Goal: Task Accomplishment & Management: Complete application form

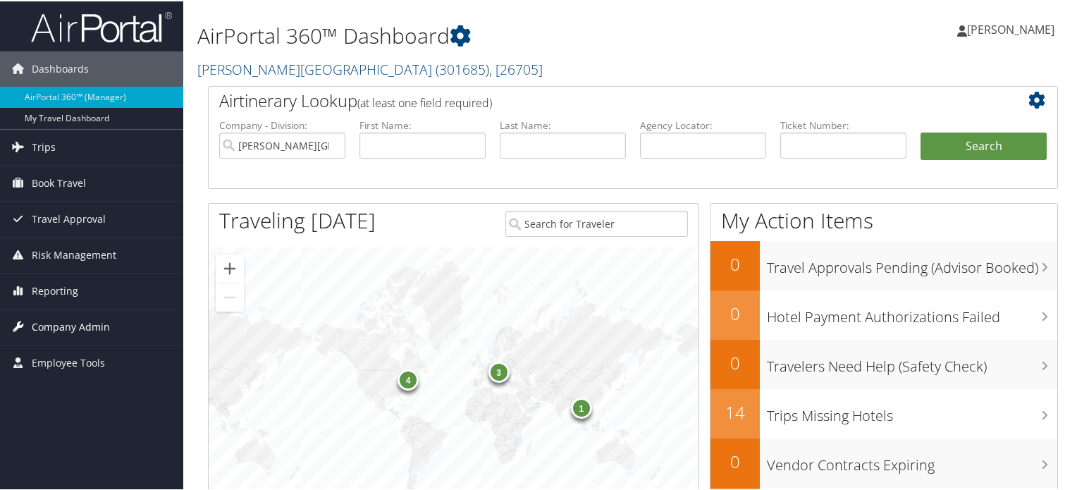
click at [75, 319] on span "Company Admin" at bounding box center [71, 325] width 78 height 35
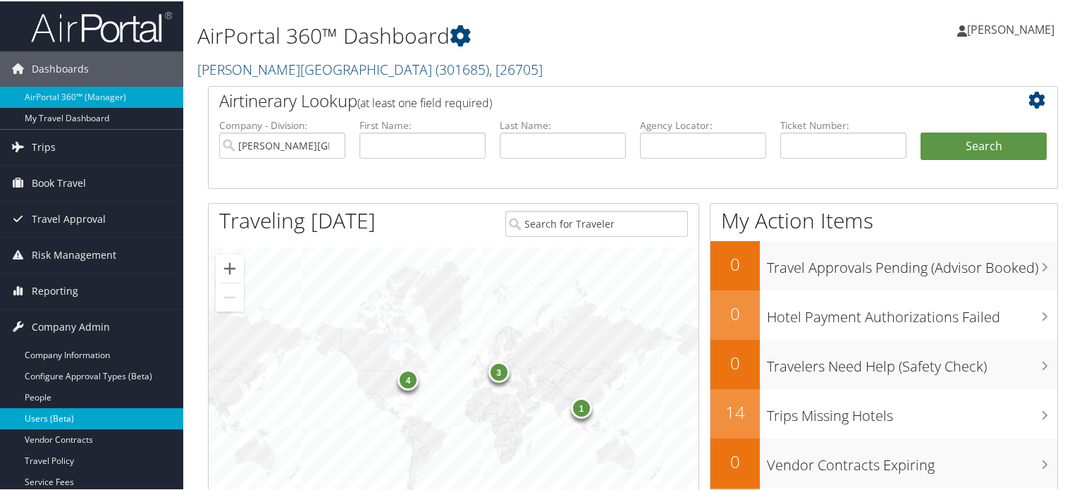
click at [35, 419] on link "Users (Beta)" at bounding box center [91, 417] width 183 height 21
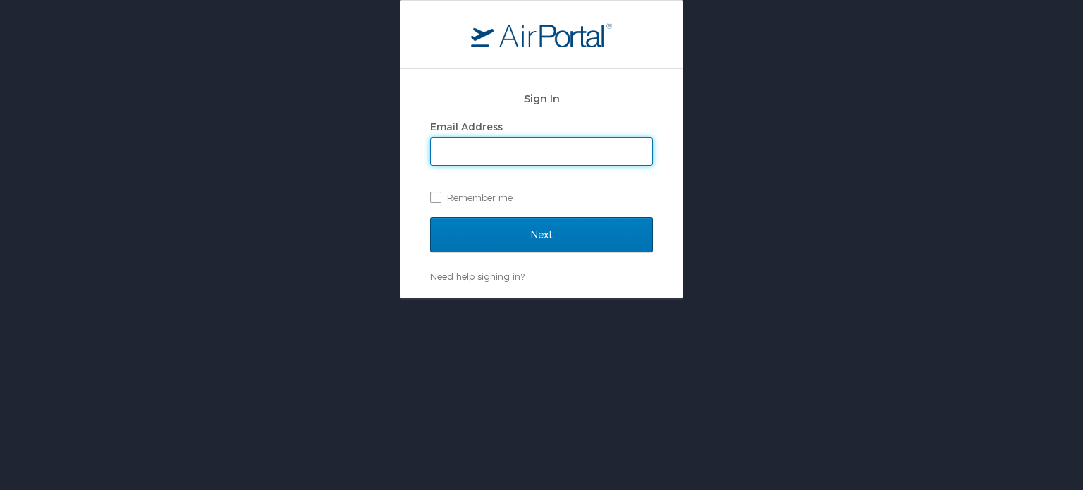
type input "[EMAIL_ADDRESS][PERSON_NAME][DOMAIN_NAME]"
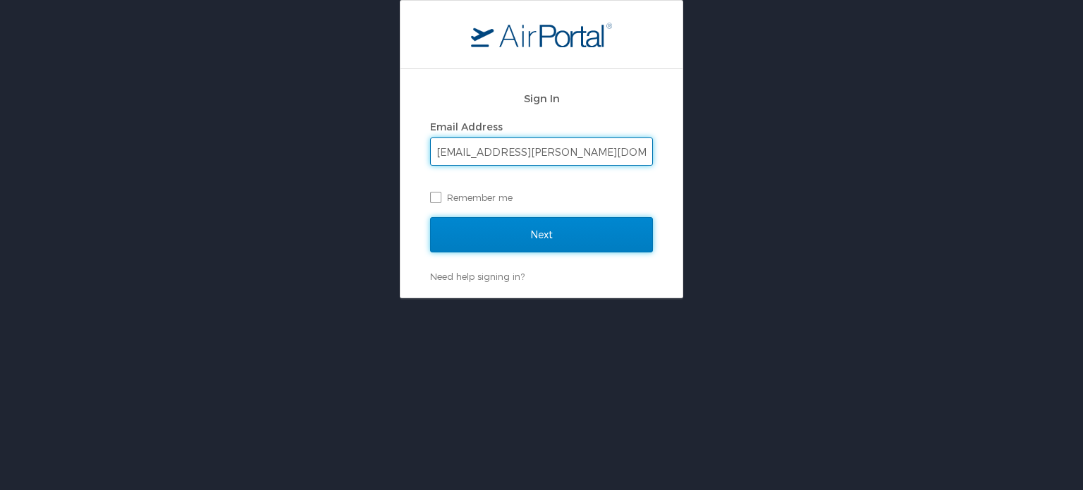
click at [519, 235] on input "Next" at bounding box center [541, 234] width 223 height 35
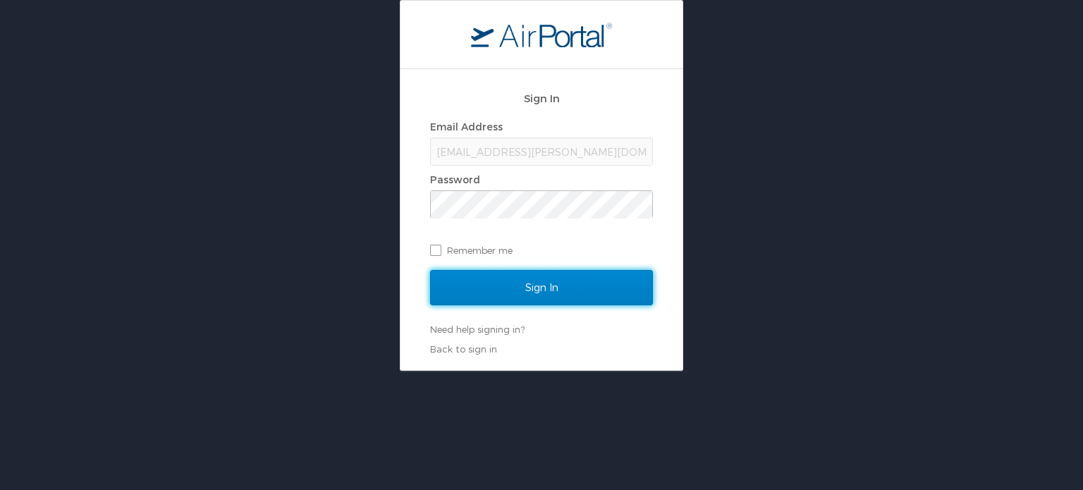
click at [533, 291] on input "Sign In" at bounding box center [541, 287] width 223 height 35
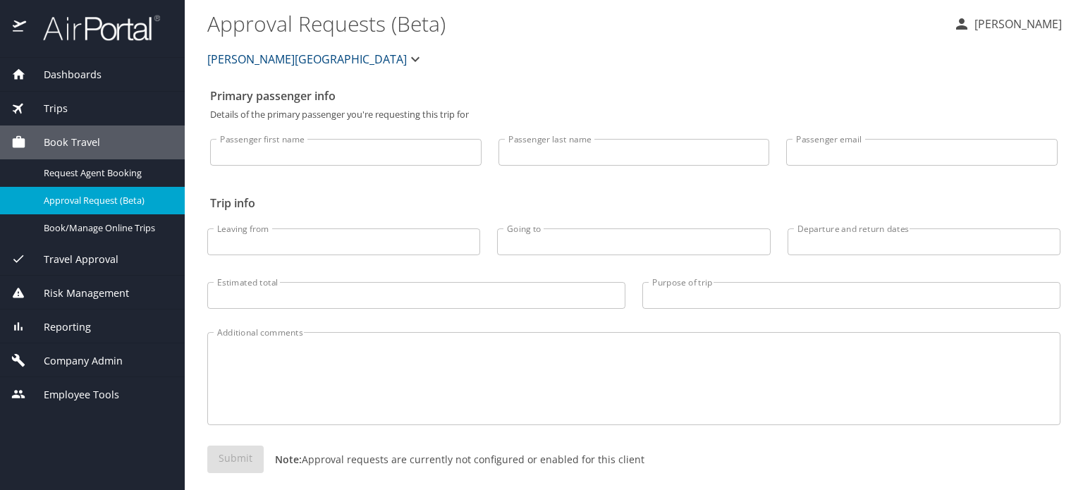
click at [94, 353] on span "Company Admin" at bounding box center [74, 361] width 97 height 16
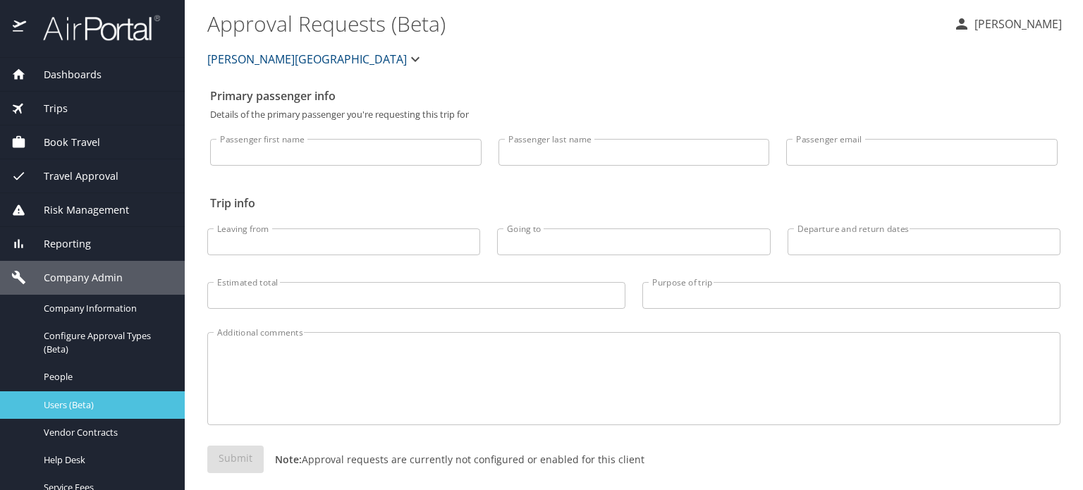
click at [59, 405] on span "Users (Beta)" at bounding box center [106, 404] width 124 height 13
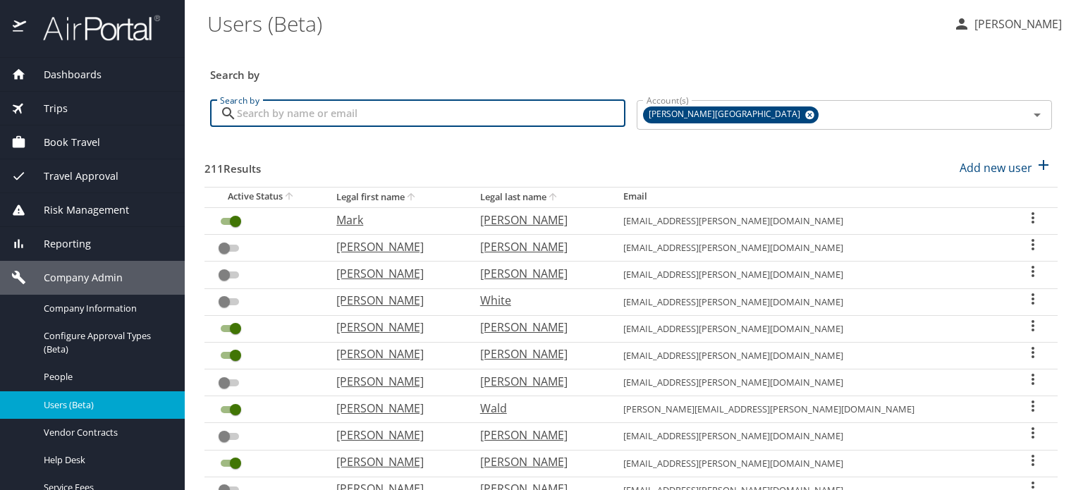
click at [340, 118] on input "Search by" at bounding box center [431, 113] width 388 height 27
type input "h"
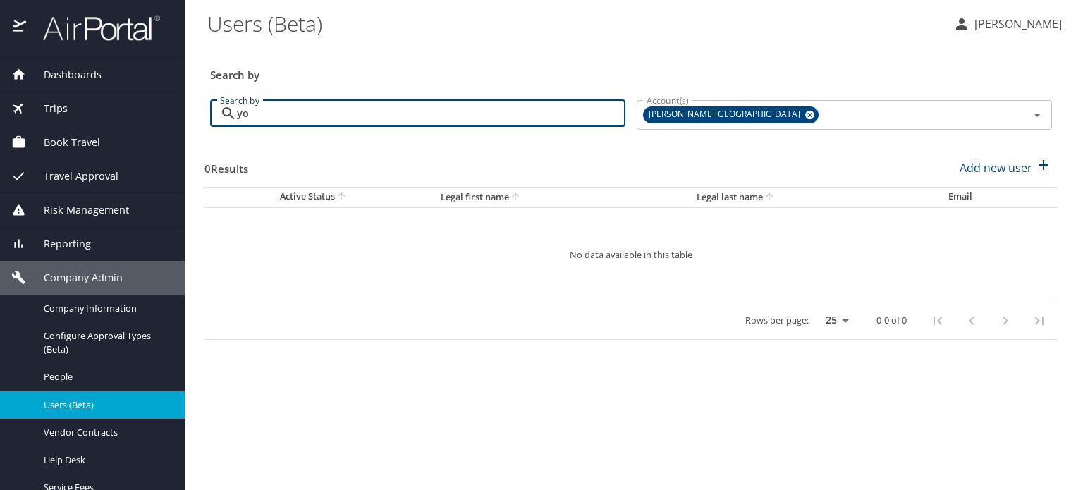
type input "y"
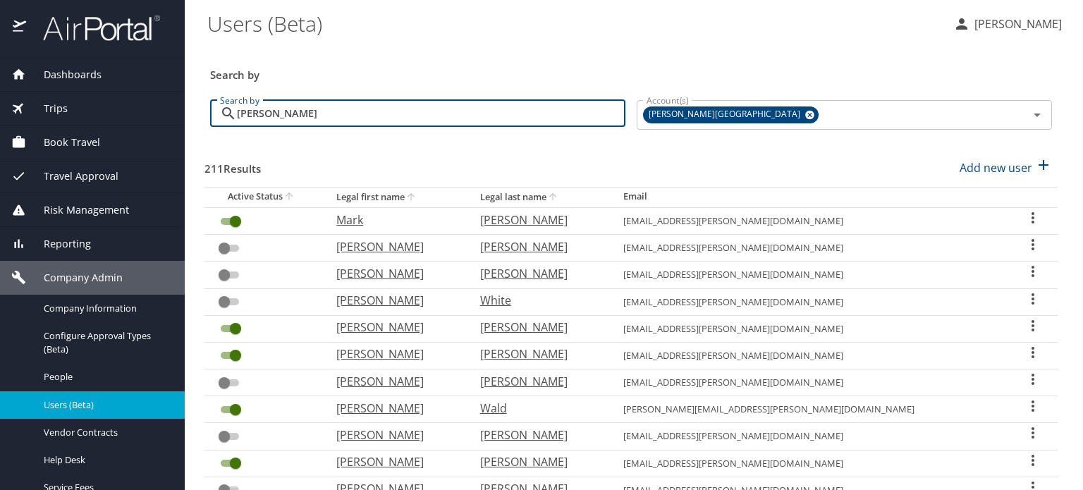
type input "Tom"
checkbox input "false"
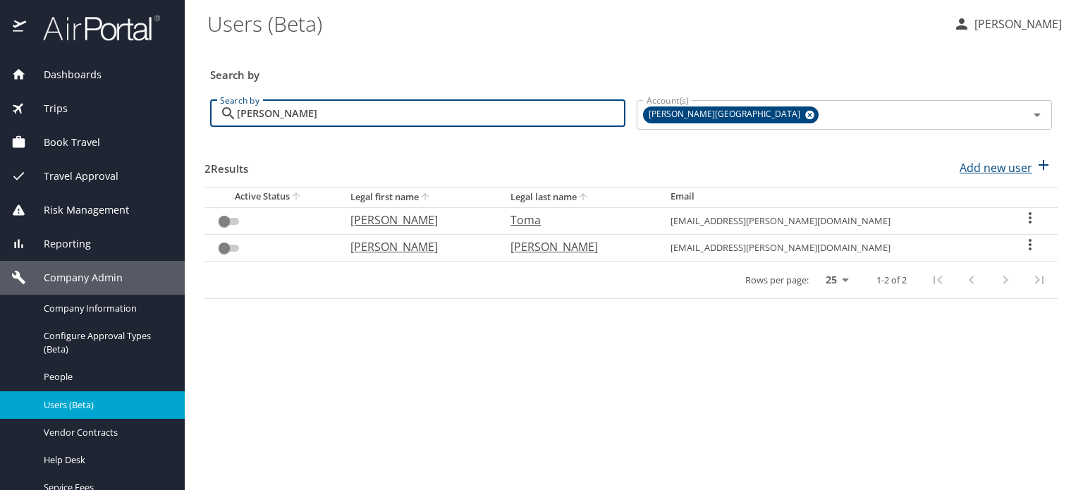
click at [990, 168] on p "Add new user" at bounding box center [995, 167] width 73 height 17
select select "US"
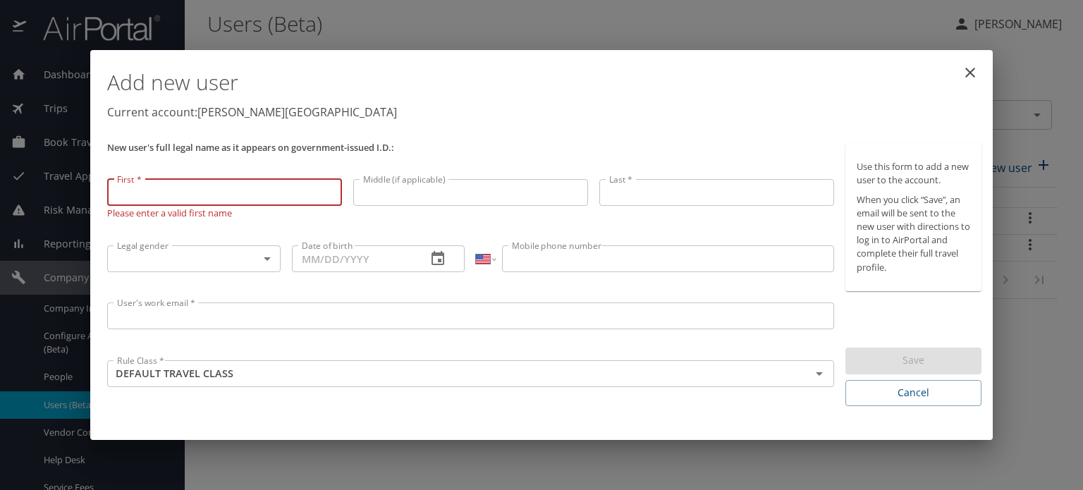
click at [257, 192] on input "First *" at bounding box center [224, 192] width 235 height 27
type input "Tom"
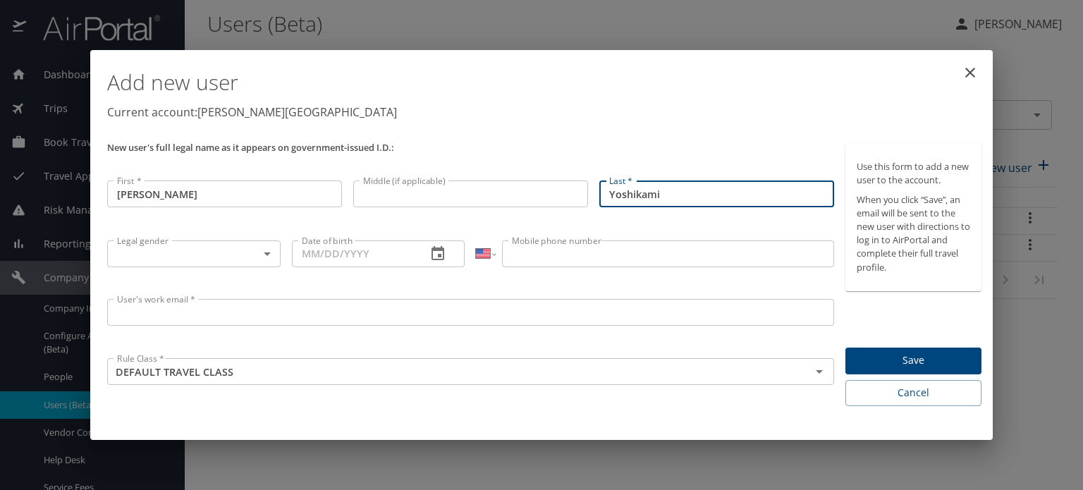
type input "Yoshikami"
click at [276, 309] on input "User's work email *" at bounding box center [470, 312] width 727 height 27
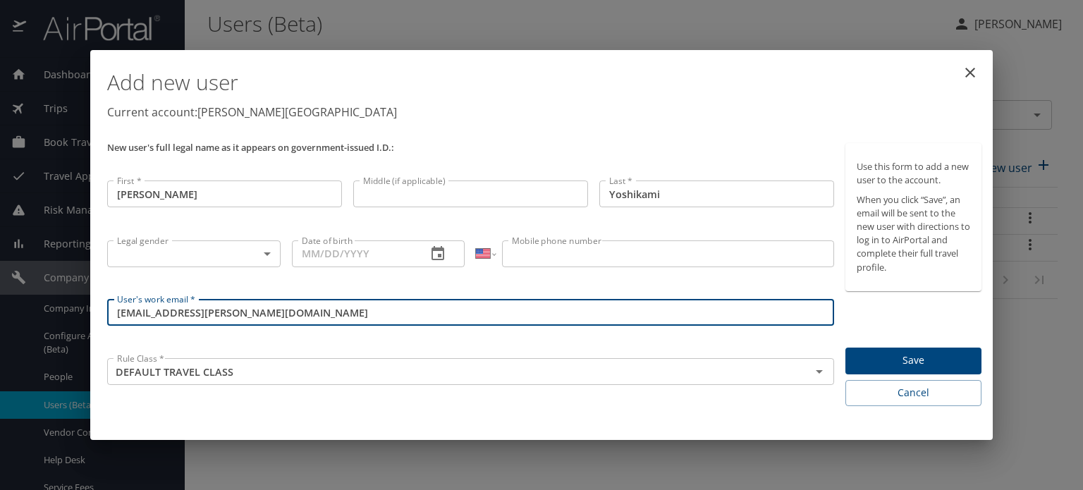
type input "tyoshika@skidmore.edu"
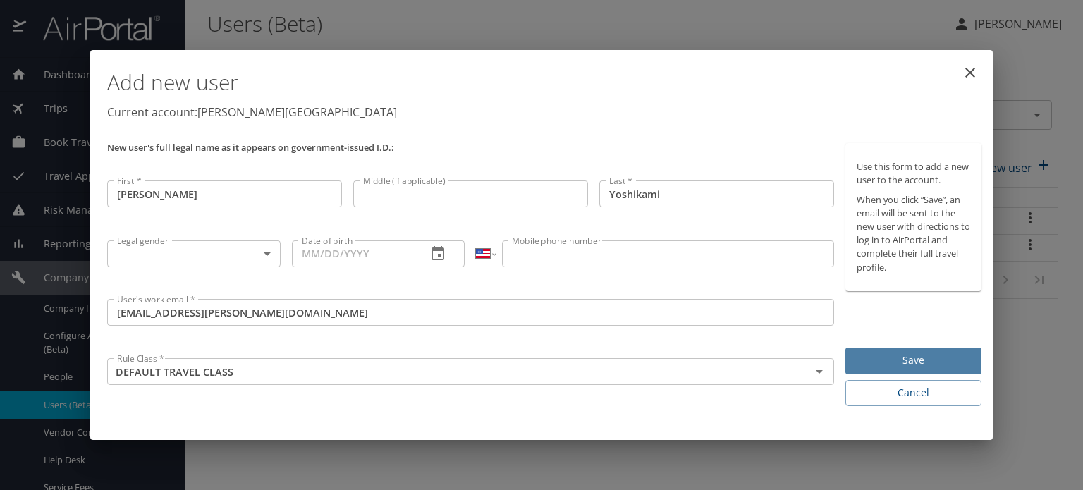
click at [895, 356] on span "Save" at bounding box center [913, 361] width 113 height 18
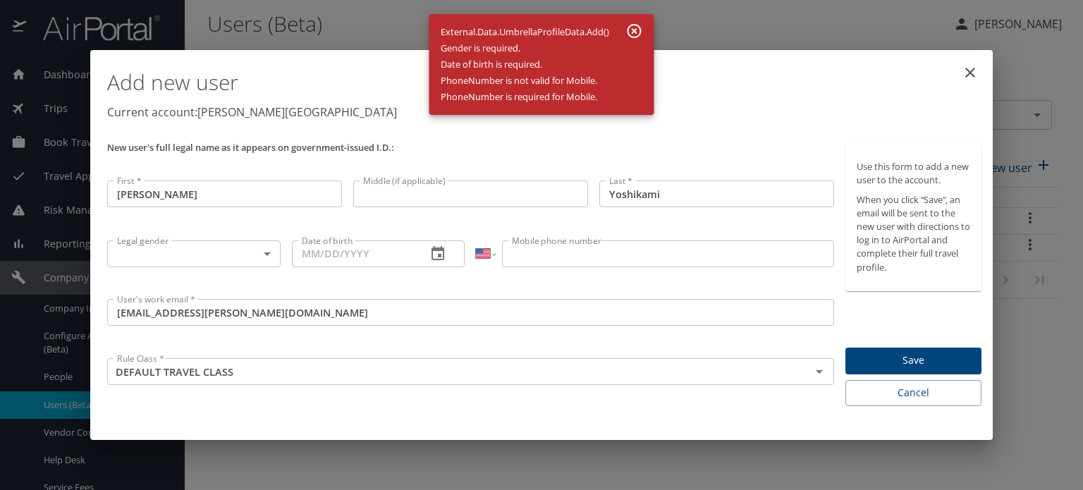
click at [631, 27] on icon "button" at bounding box center [634, 31] width 17 height 17
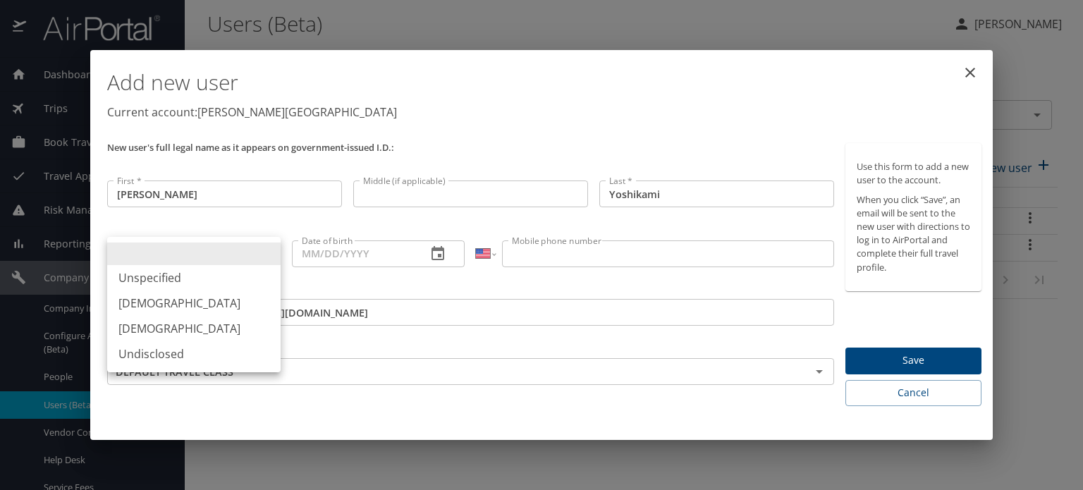
click at [271, 256] on body "Dashboards AirPortal 360™ Manager My Travel Dashboard Trips Airtinerary® Lookup…" at bounding box center [541, 245] width 1083 height 490
click at [204, 310] on li "Male" at bounding box center [193, 302] width 173 height 25
type input "Male"
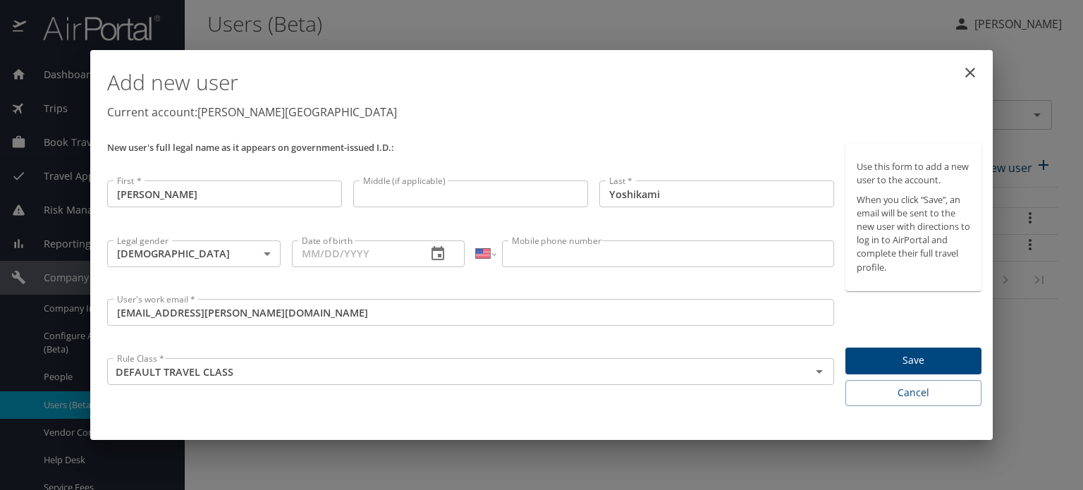
click at [417, 256] on div "Date of birth" at bounding box center [378, 253] width 173 height 27
click at [977, 70] on icon "close" at bounding box center [970, 72] width 17 height 17
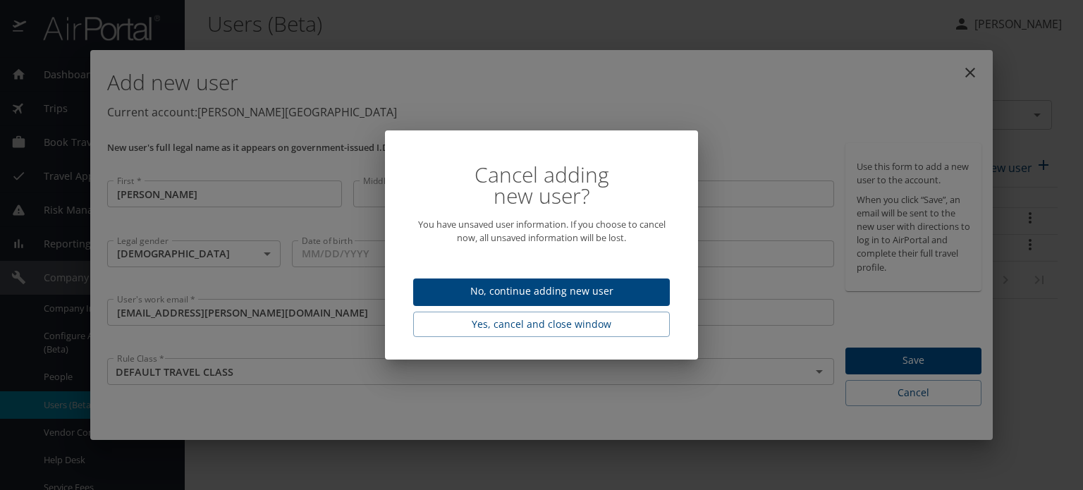
click at [804, 417] on div "Cancel adding new user? You have unsaved user information. If you choose to can…" at bounding box center [541, 245] width 1083 height 490
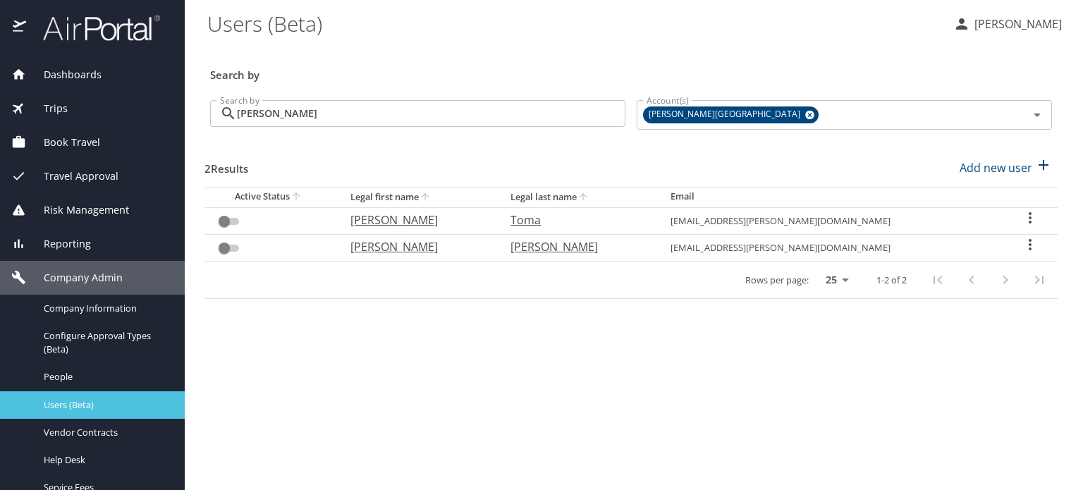
click at [69, 411] on div "Users (Beta)" at bounding box center [92, 405] width 162 height 16
click at [108, 398] on span "Users (Beta)" at bounding box center [106, 404] width 124 height 13
click at [1016, 170] on p "Add new user" at bounding box center [995, 167] width 73 height 17
select select "US"
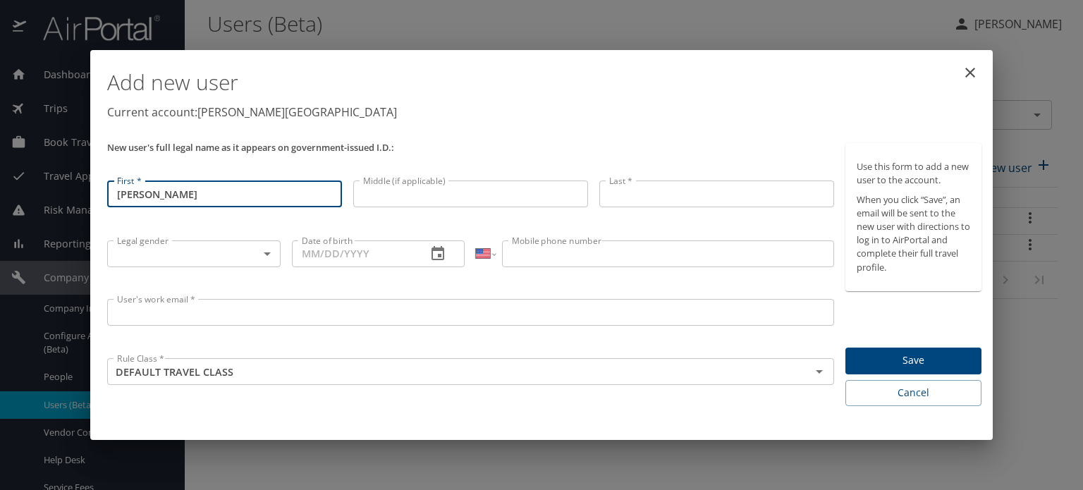
type input "Thomas"
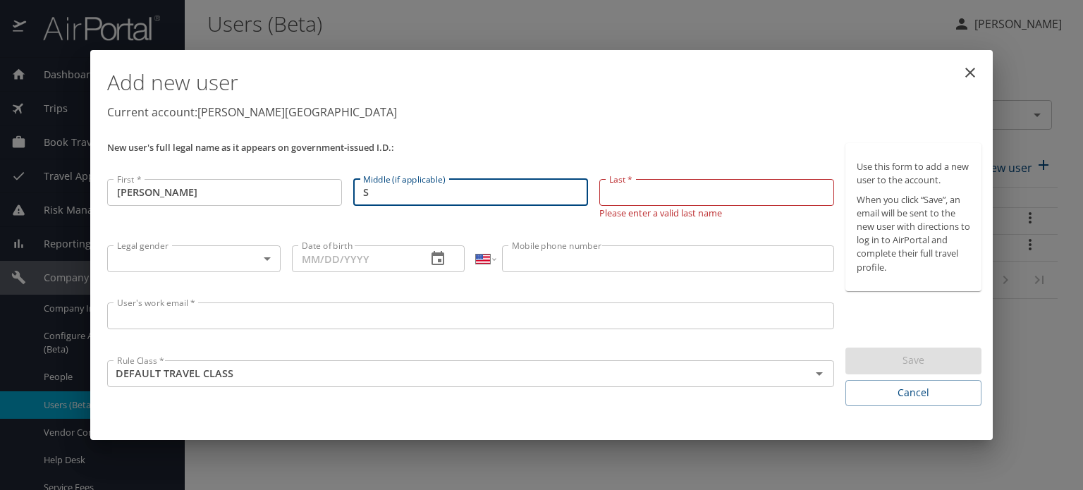
type input "S"
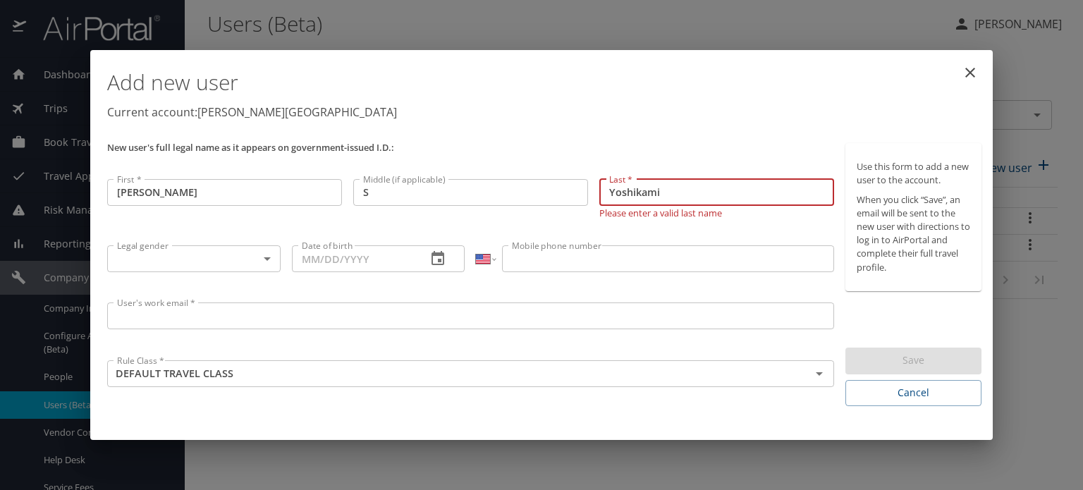
type input "Yoshikami"
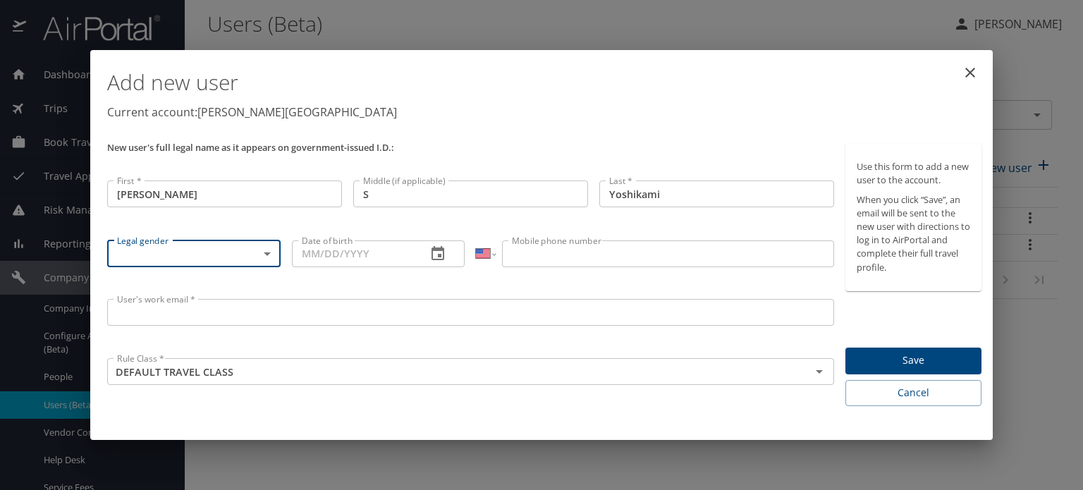
click at [263, 254] on body "Dashboards AirPortal 360™ Manager My Travel Dashboard Trips Airtinerary® Lookup…" at bounding box center [541, 245] width 1083 height 490
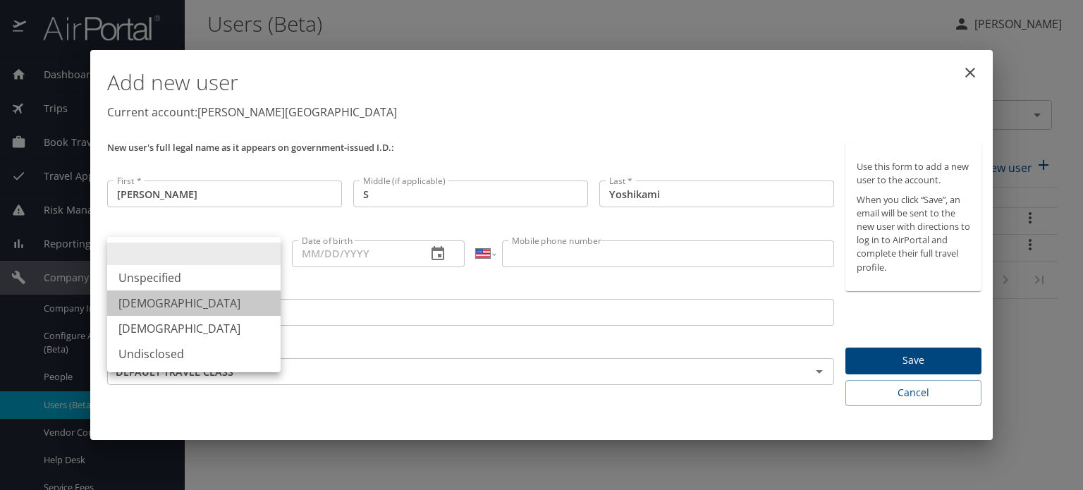
click at [214, 300] on li "Male" at bounding box center [193, 302] width 173 height 25
type input "Male"
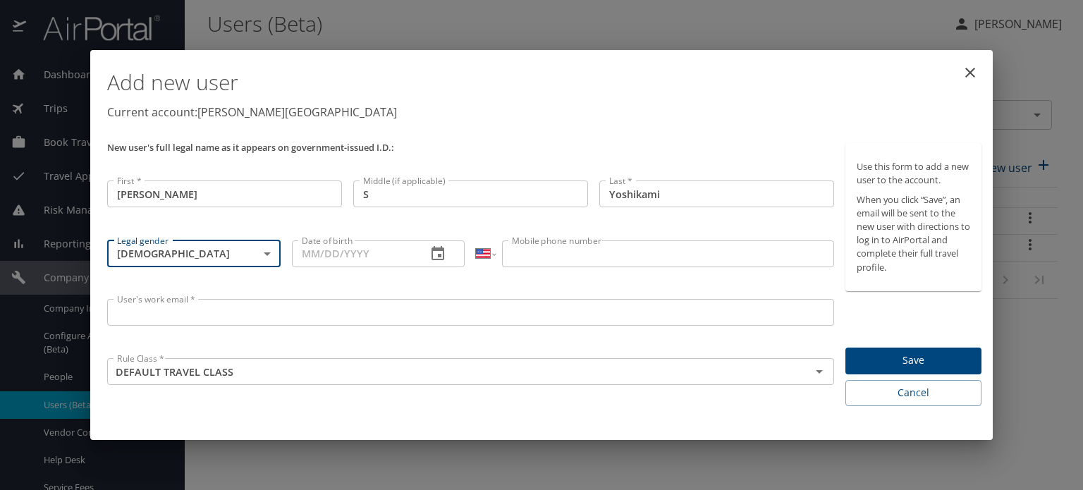
click at [396, 255] on input "Date of birth" at bounding box center [354, 253] width 124 height 27
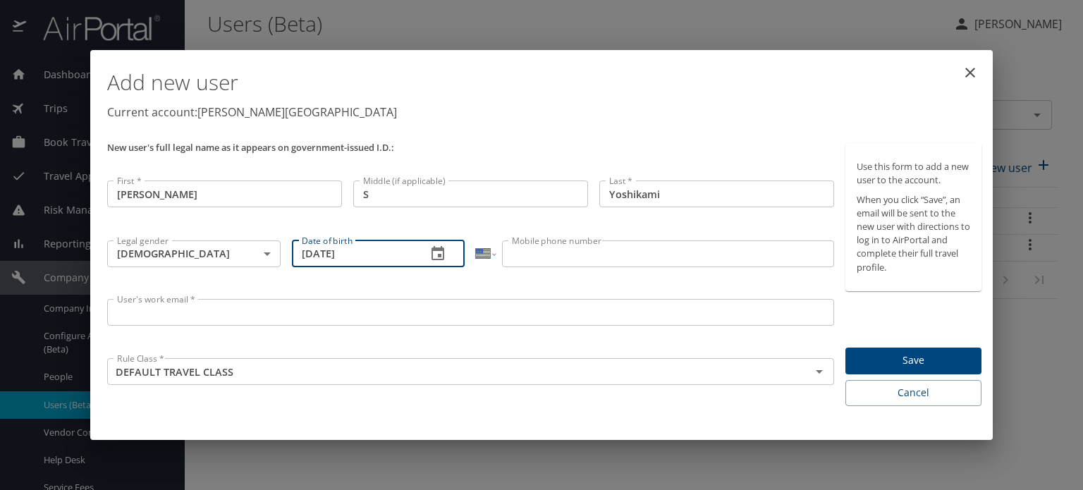
type input "10/30/1978"
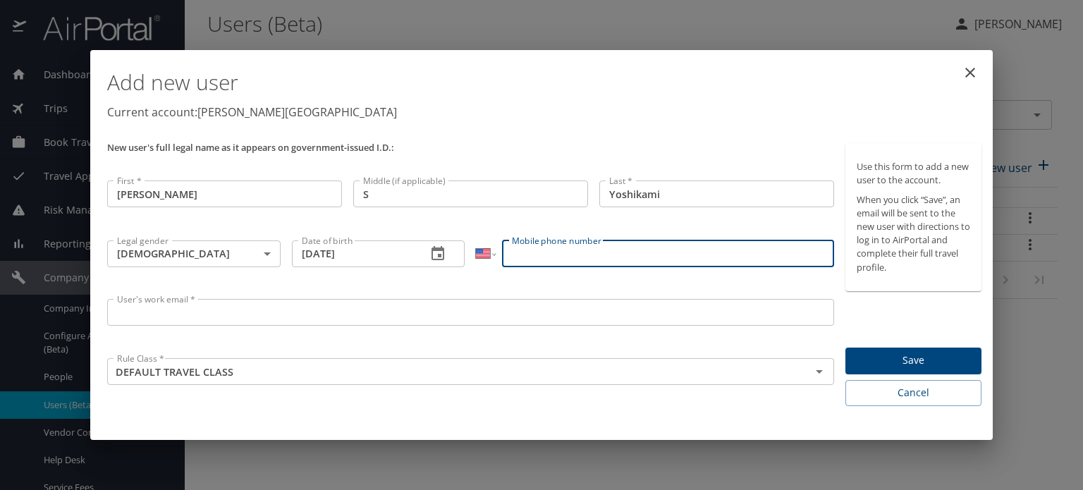
click at [575, 256] on input "Mobile phone number" at bounding box center [667, 253] width 331 height 27
type input "(608) 609-6409"
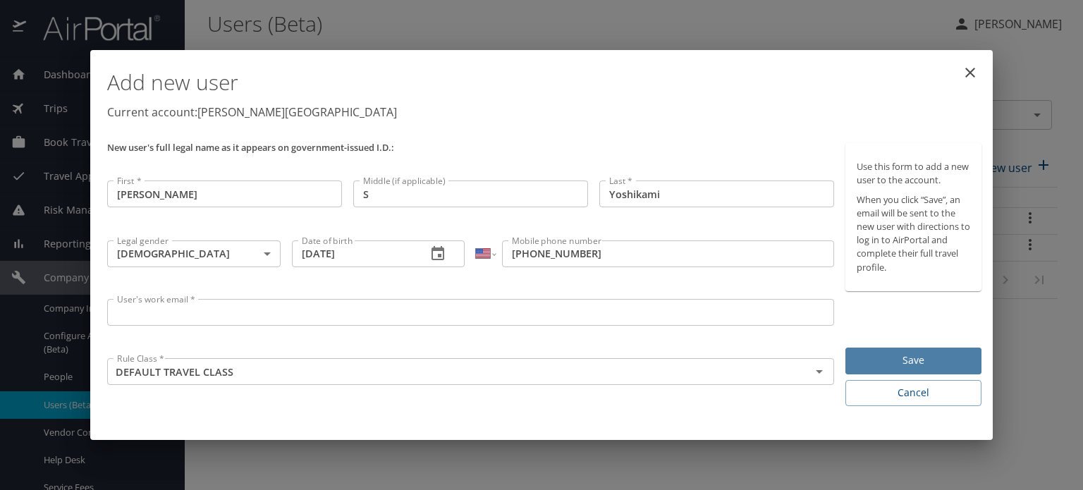
click at [928, 364] on span "Save" at bounding box center [913, 361] width 113 height 18
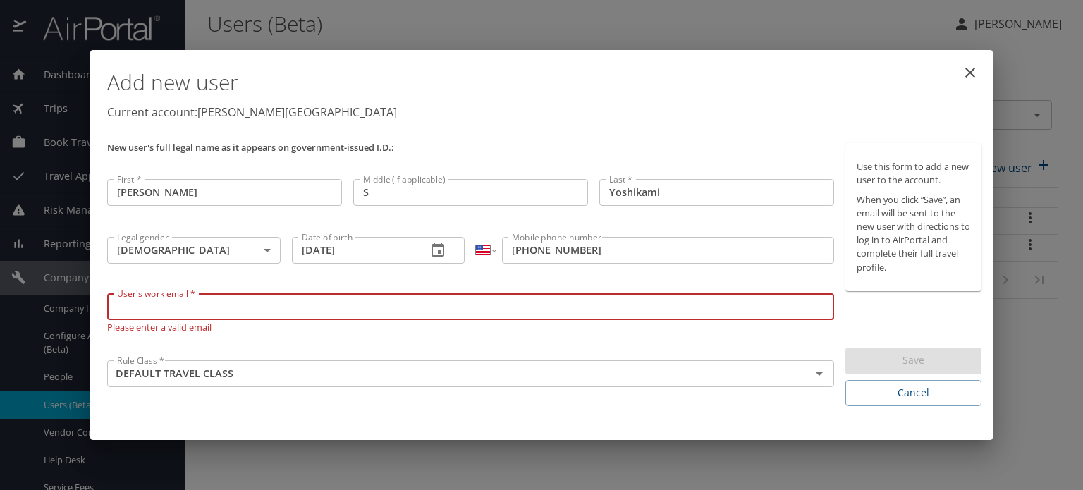
click at [226, 309] on input "User's work email *" at bounding box center [470, 306] width 727 height 27
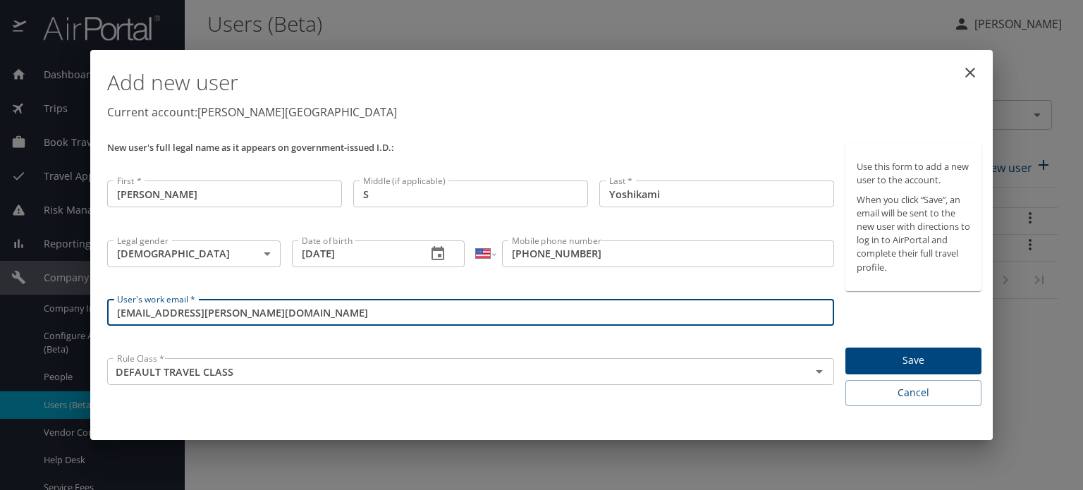
type input "tyoshika@skidmore.edu"
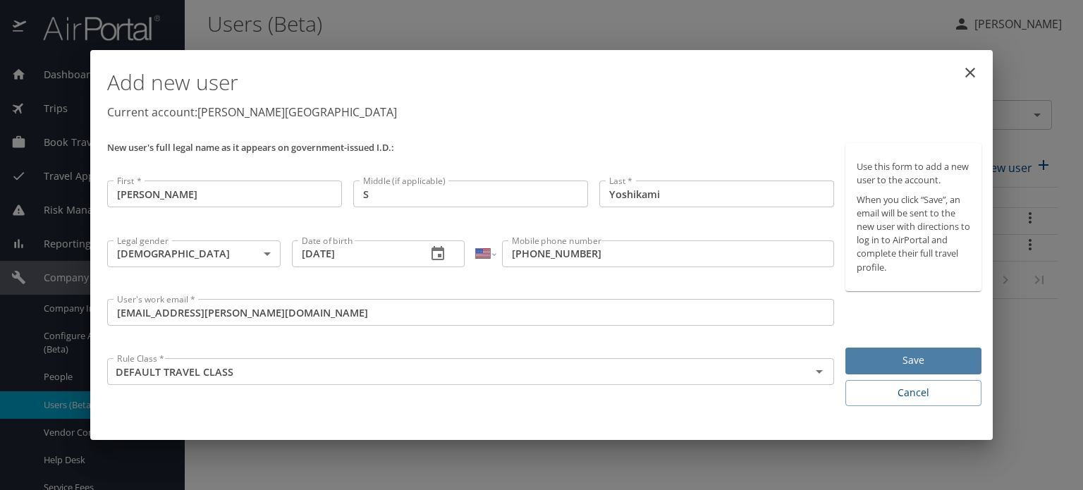
click at [920, 363] on span "Save" at bounding box center [913, 361] width 113 height 18
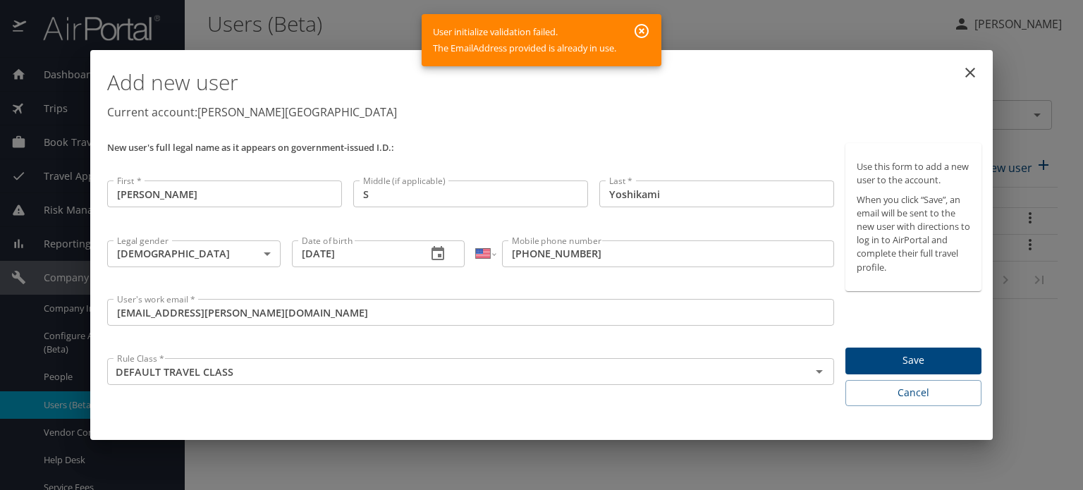
click at [637, 29] on icon "button" at bounding box center [641, 31] width 14 height 14
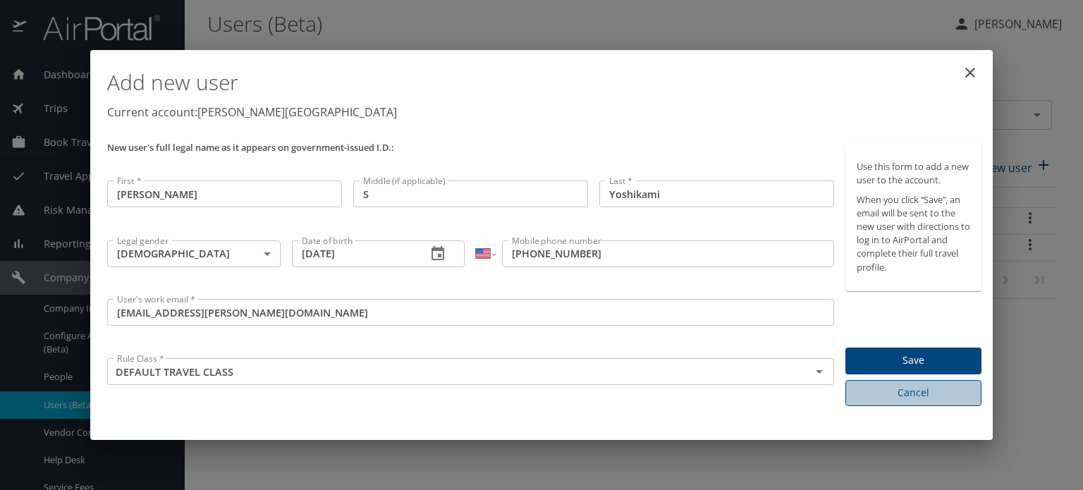
click at [932, 404] on button "Cancel" at bounding box center [913, 393] width 136 height 26
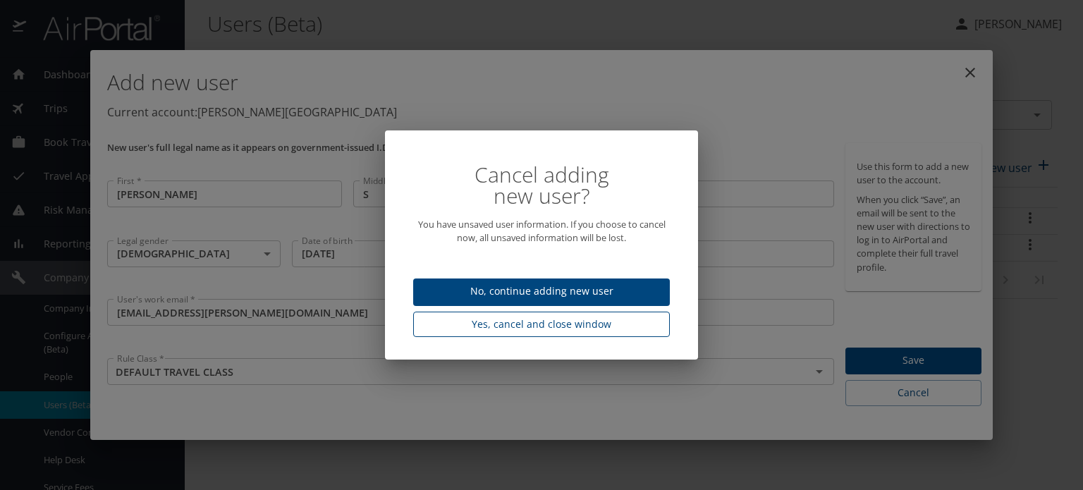
click at [513, 330] on span "Yes, cancel and close window" at bounding box center [541, 325] width 234 height 18
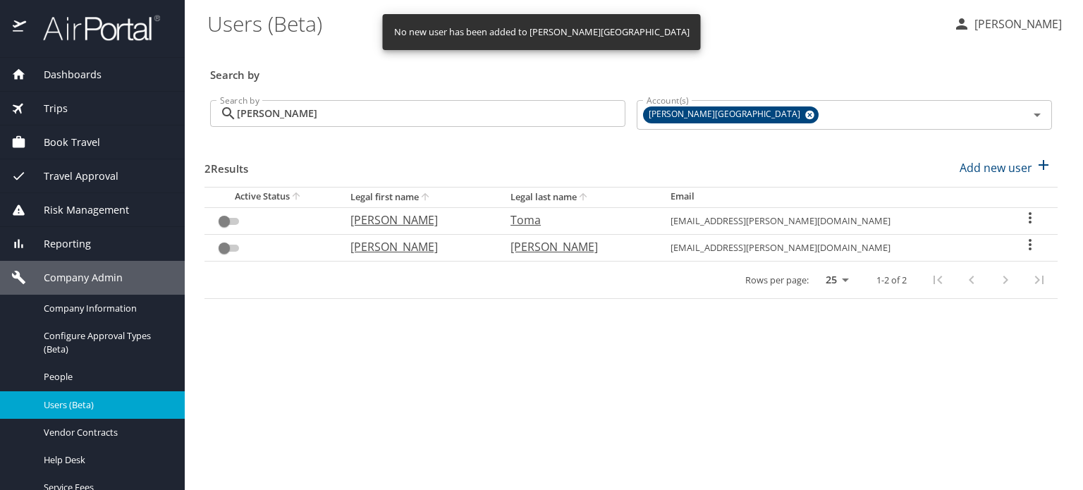
click at [532, 108] on input "Tom" at bounding box center [431, 113] width 388 height 27
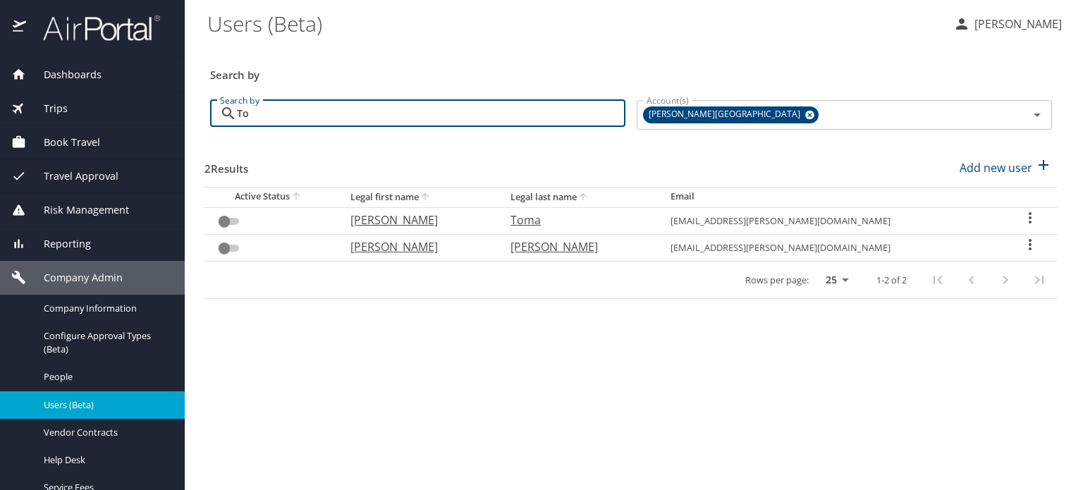
type input "T"
checkbox input "true"
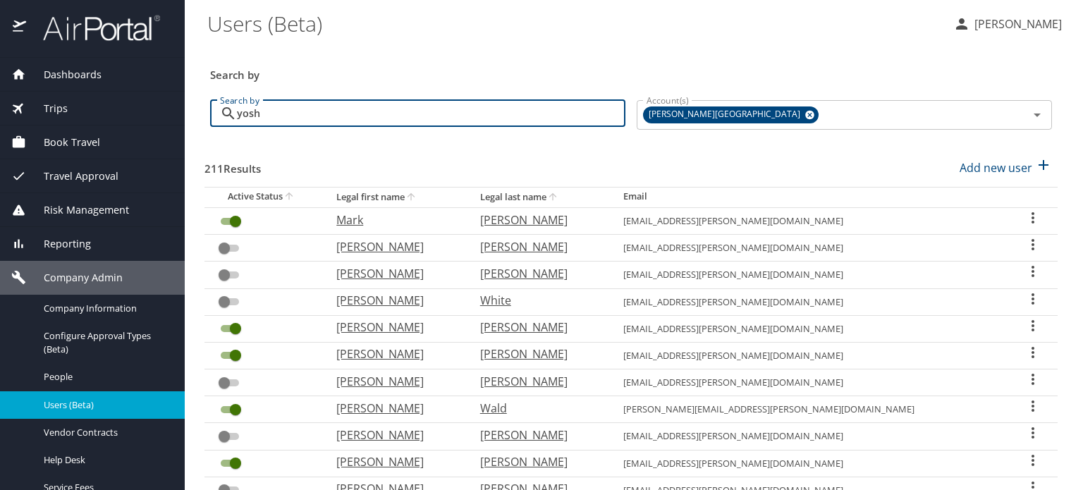
type input "yosh"
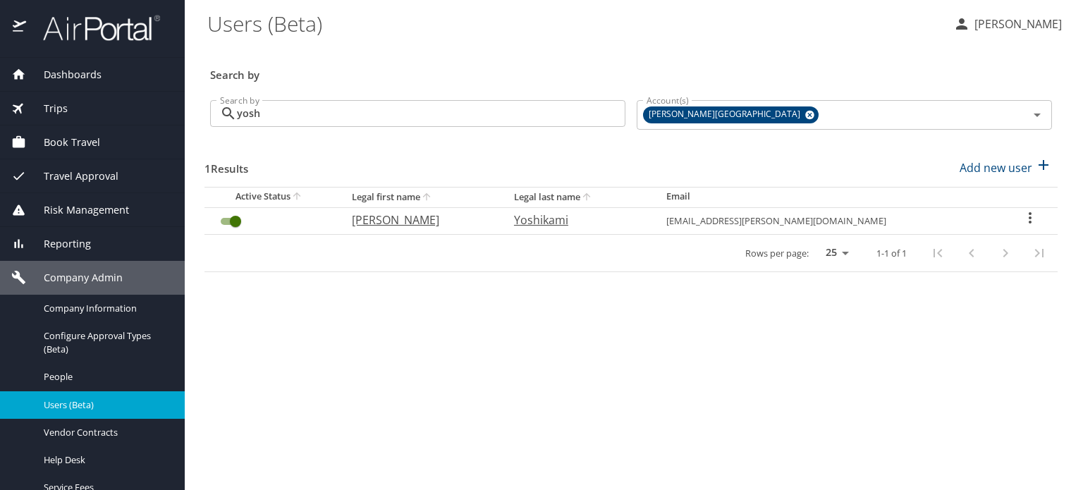
click at [1024, 219] on icon "User Search Table" at bounding box center [1029, 217] width 17 height 17
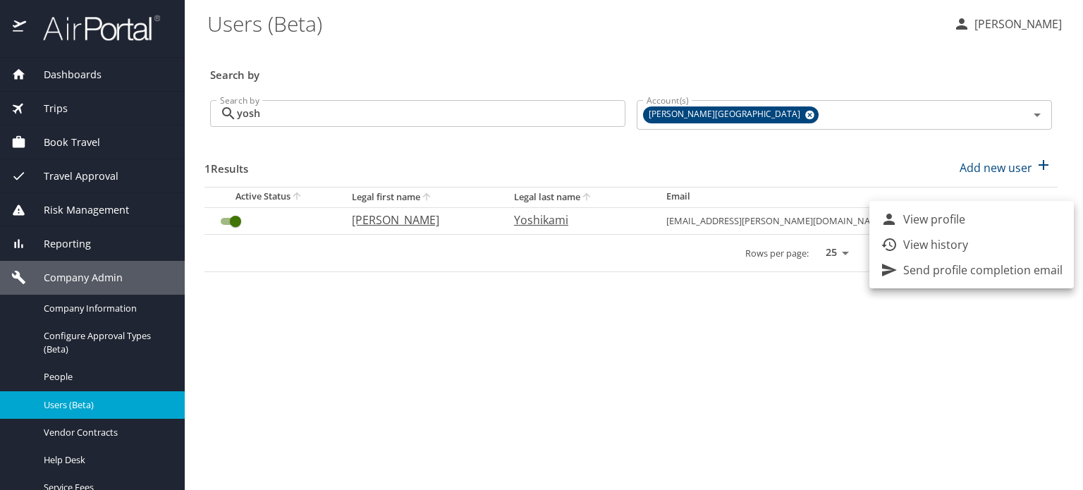
click at [936, 221] on p "View profile" at bounding box center [934, 219] width 62 height 17
select select "US"
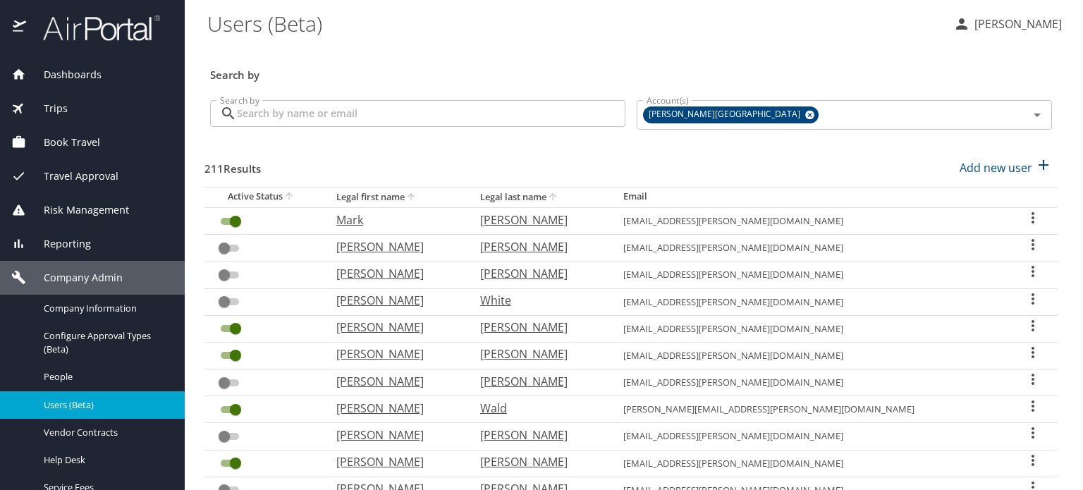
click at [423, 111] on input "Search by" at bounding box center [431, 113] width 388 height 27
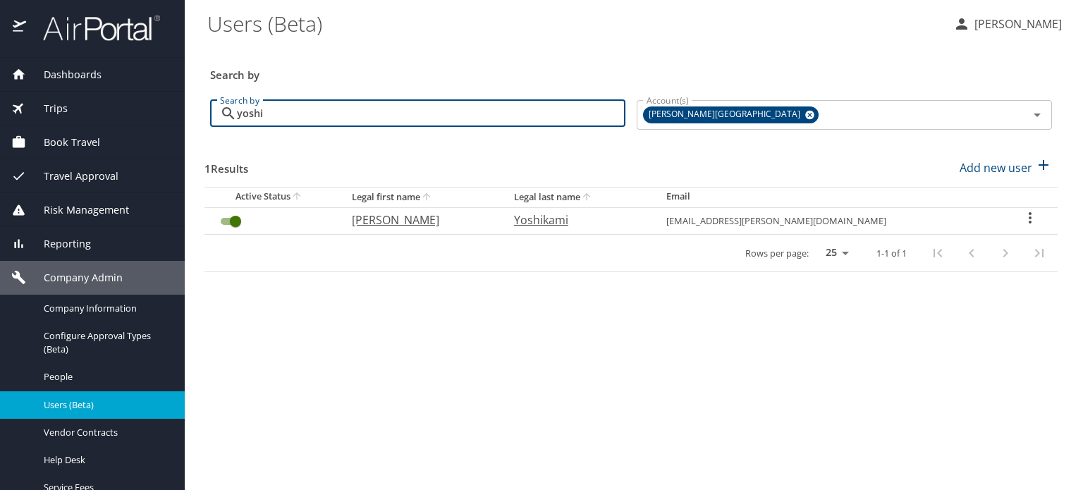
type input "yoshi"
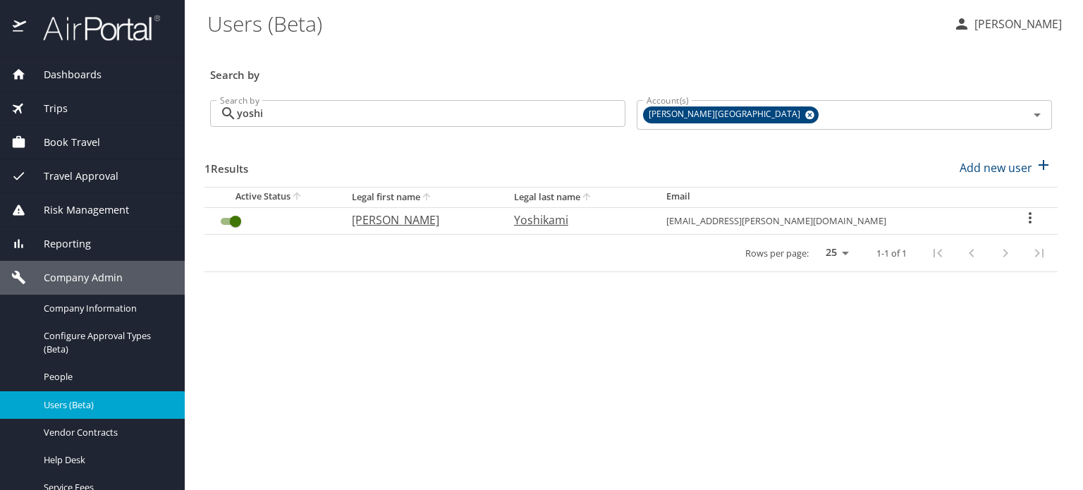
click at [1026, 216] on icon "User Search Table" at bounding box center [1029, 217] width 17 height 17
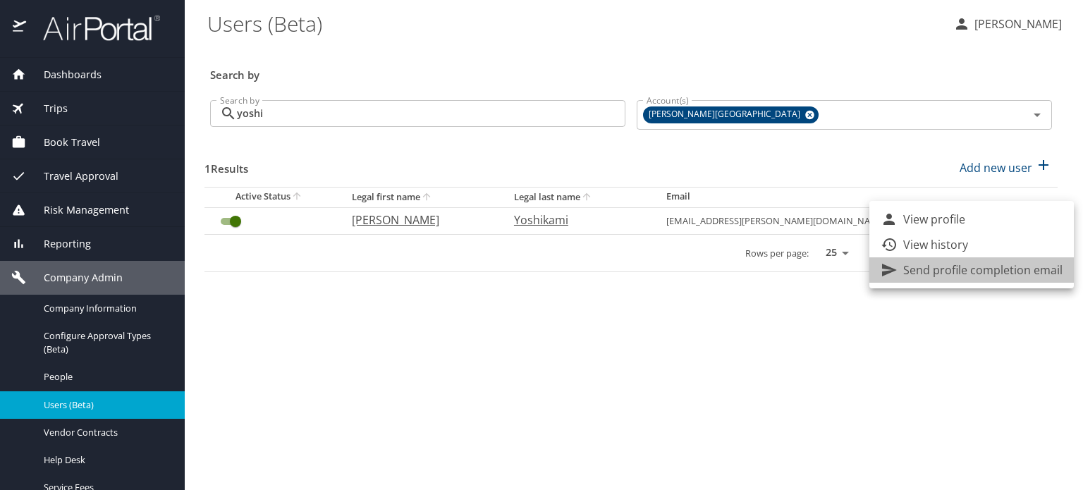
click at [981, 270] on p "Send profile completion email" at bounding box center [982, 270] width 159 height 17
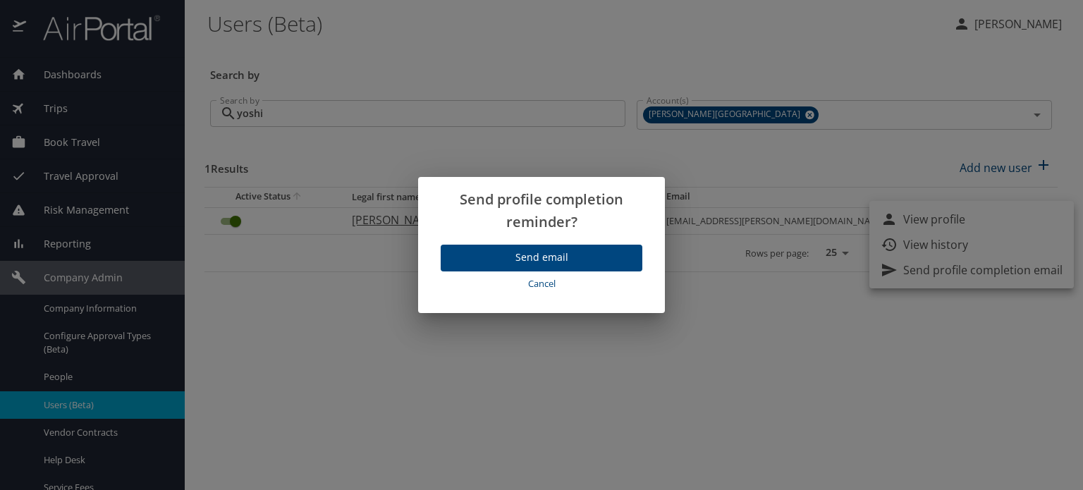
click at [561, 256] on span "Send email" at bounding box center [541, 258] width 179 height 18
